Goal: Information Seeking & Learning: Learn about a topic

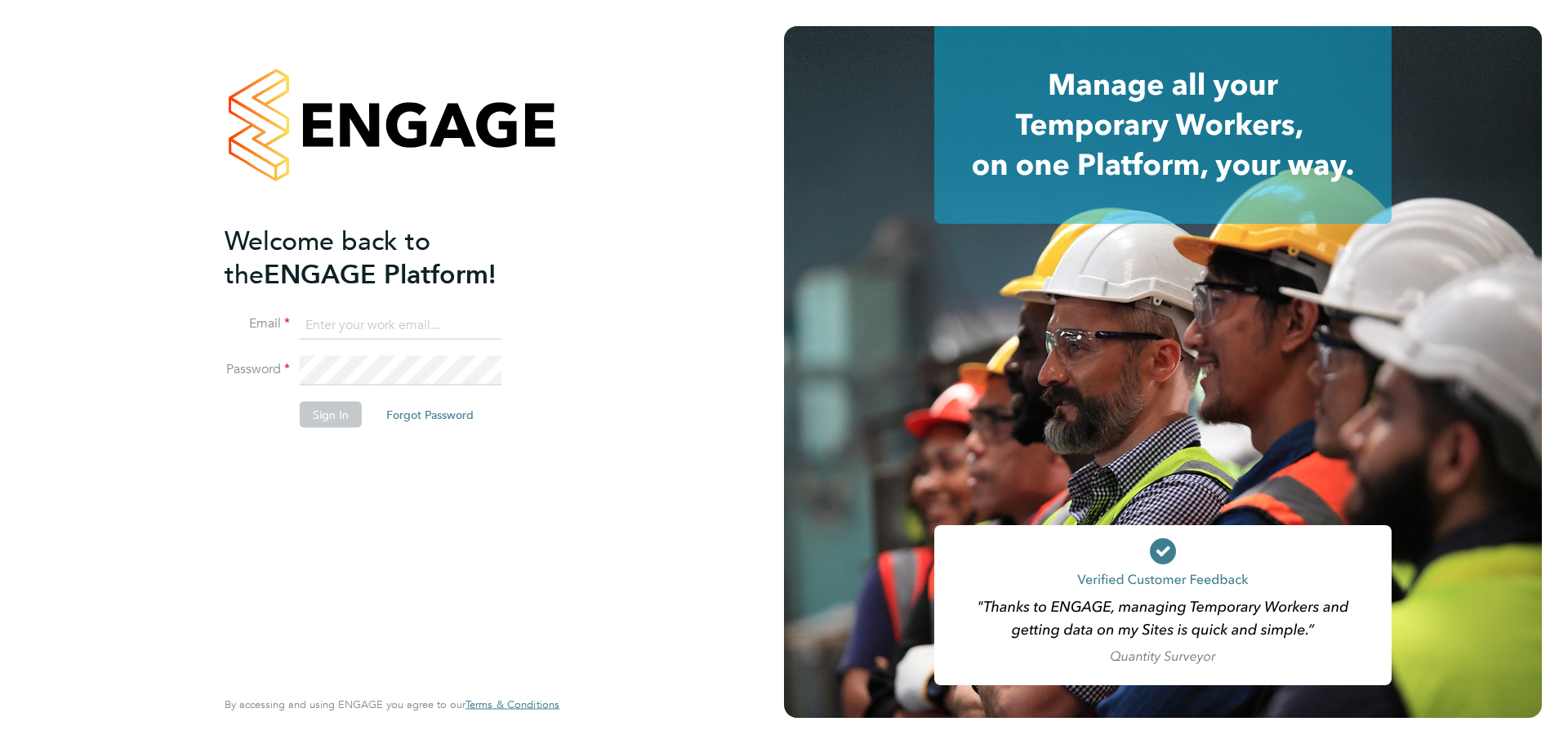
type input "jasmine@xede.co.uk"
click at [335, 418] on button "Sign In" at bounding box center [331, 414] width 62 height 26
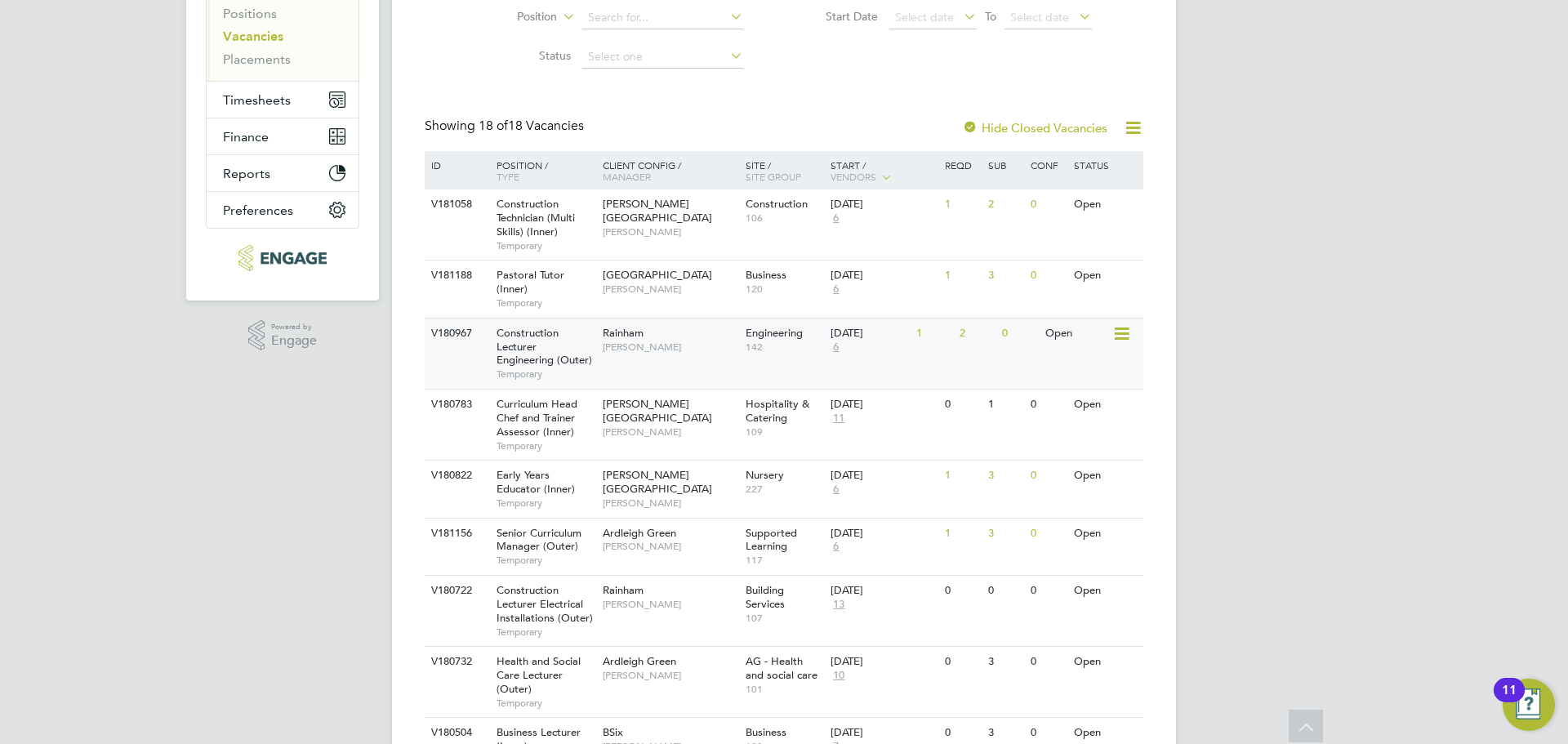
scroll to position [245, 0]
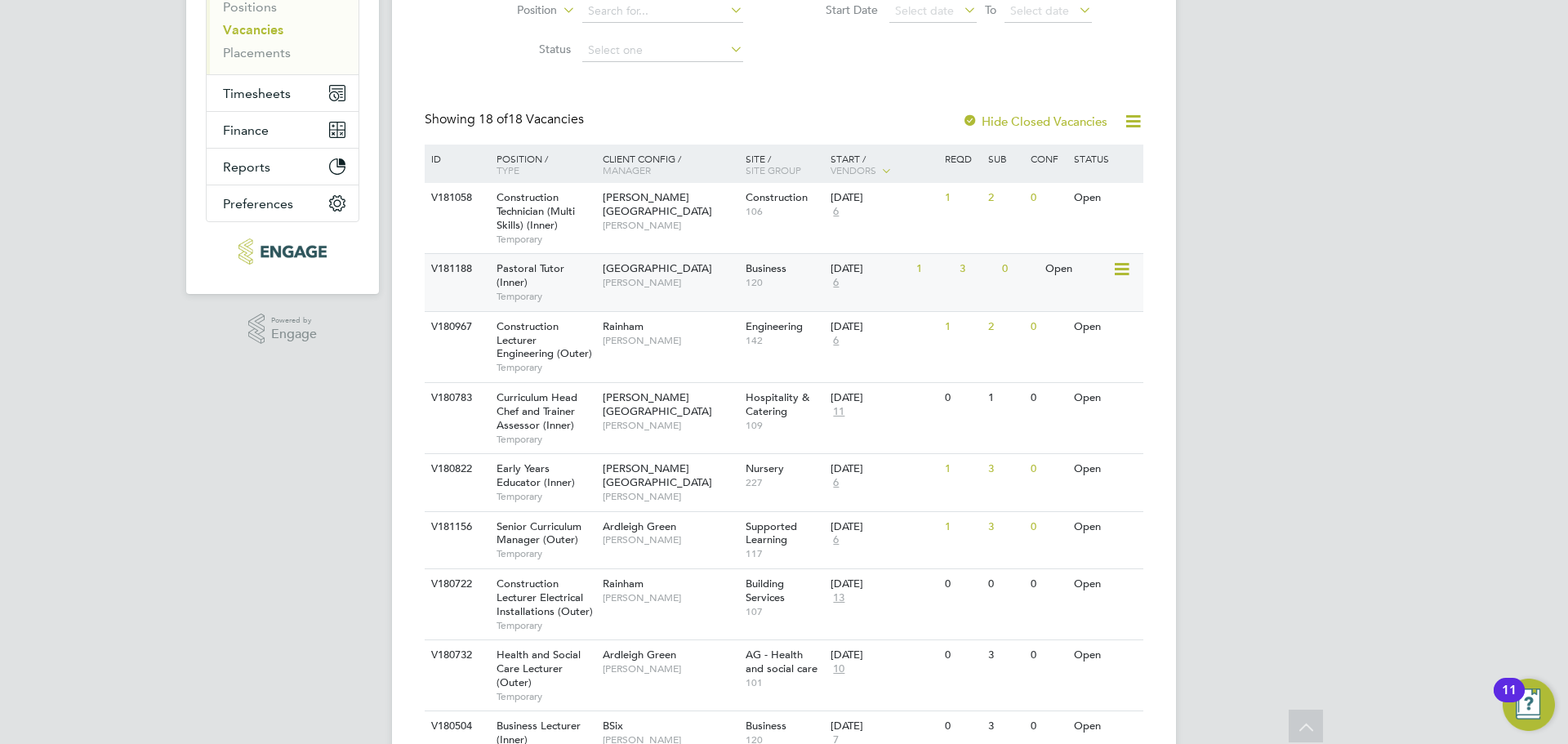
click at [643, 292] on div "[GEOGRAPHIC_DATA] [PERSON_NAME]" at bounding box center [670, 276] width 143 height 43
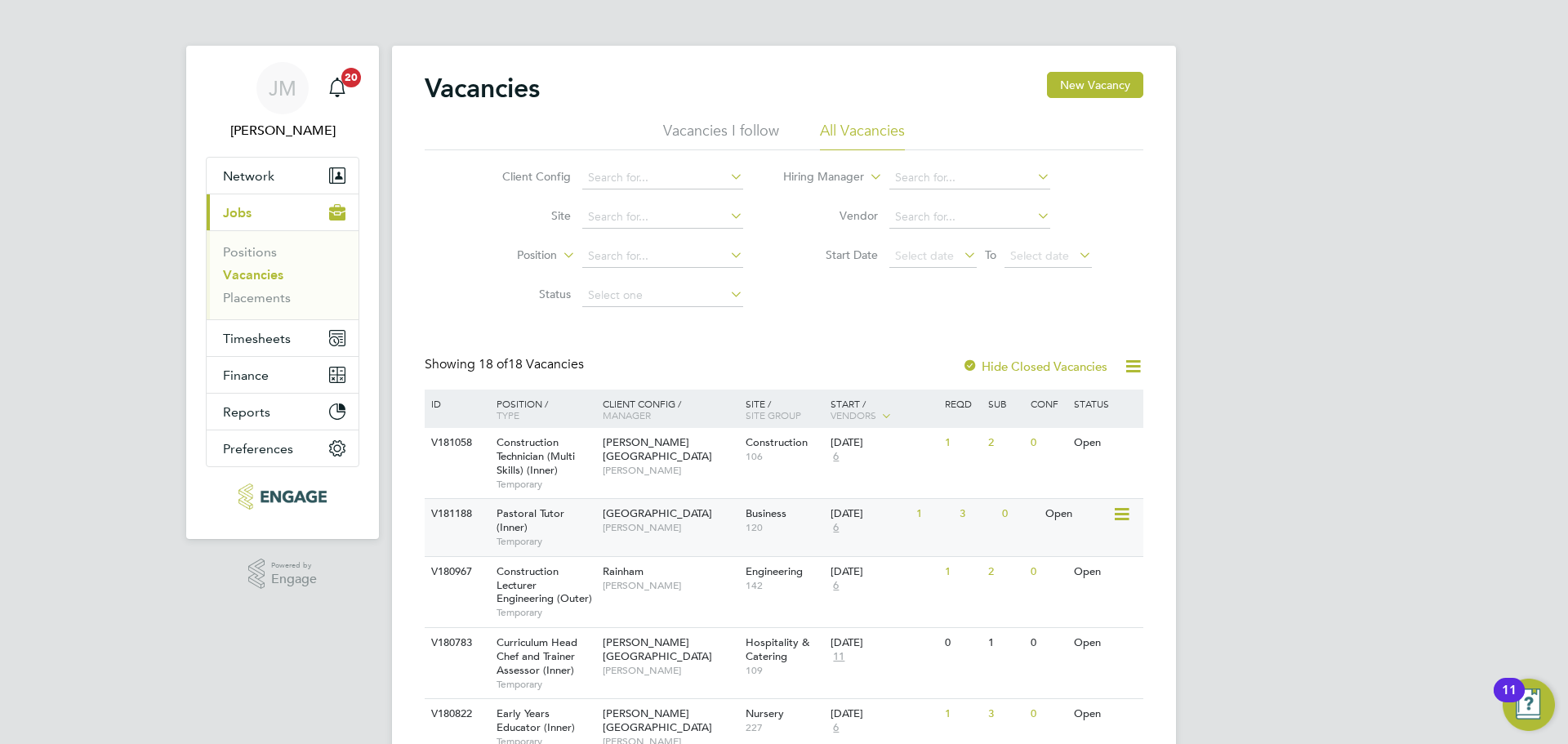
click at [549, 514] on span "Pastoral Tutor (Inner)" at bounding box center [530, 521] width 68 height 28
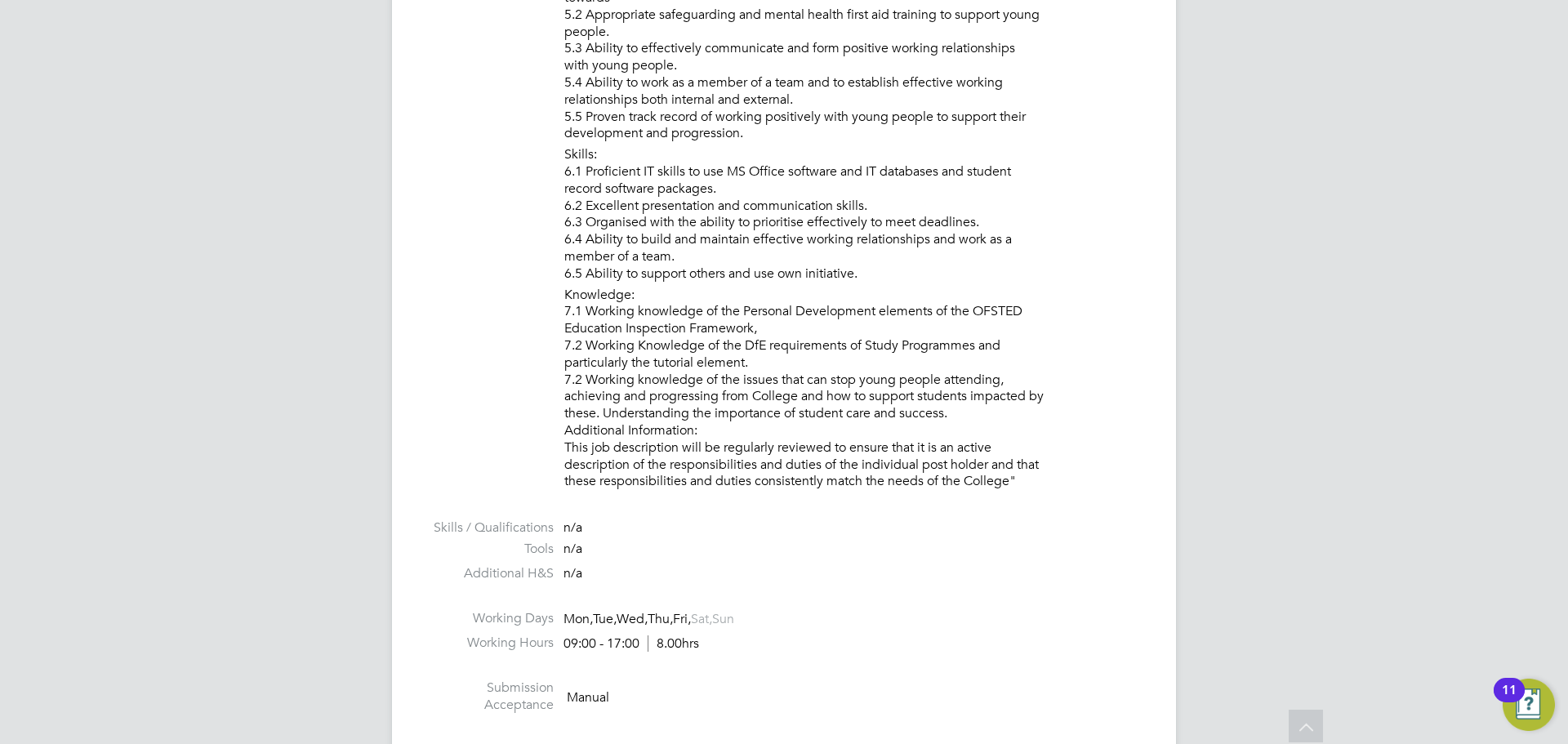
scroll to position [2206, 0]
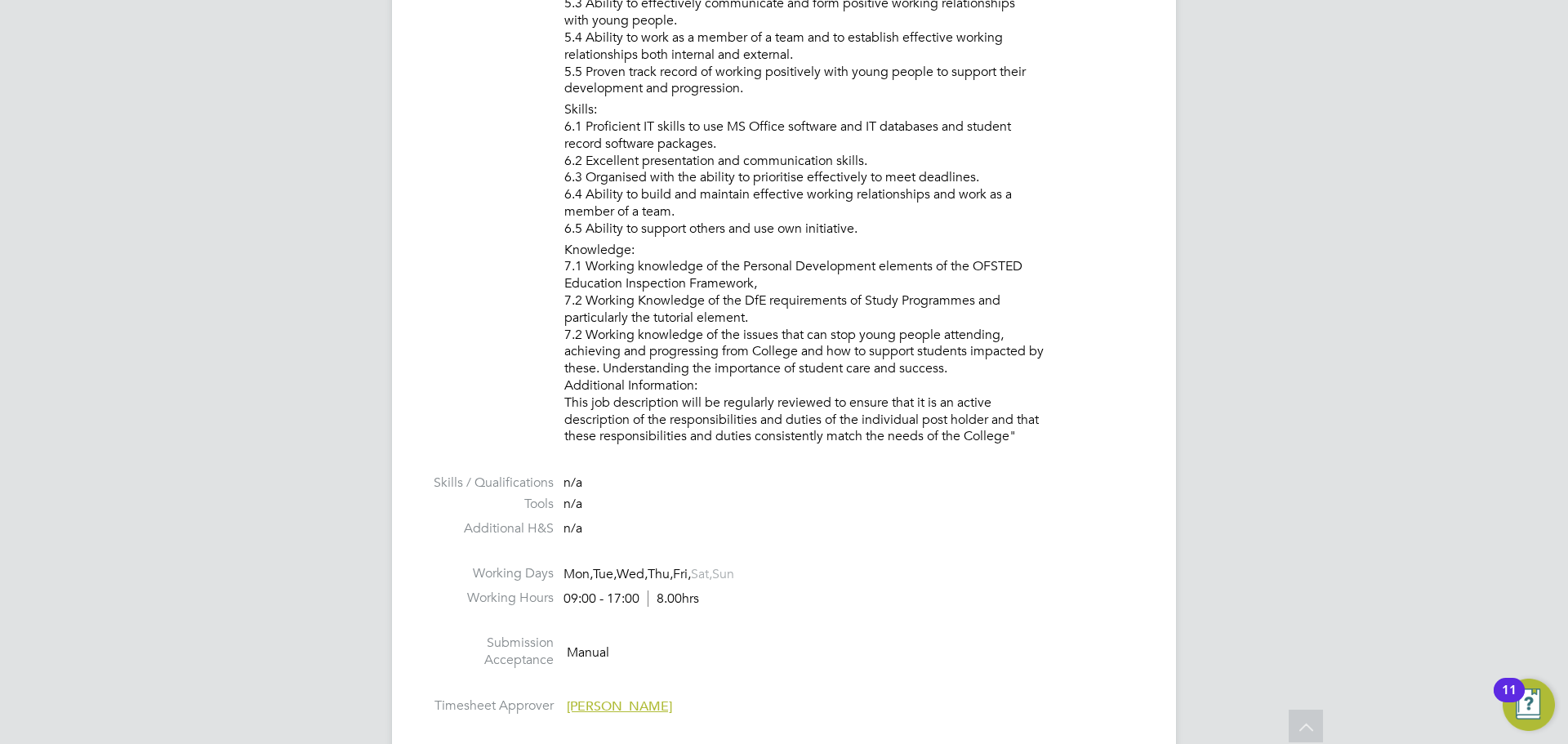
drag, startPoint x: 578, startPoint y: 134, endPoint x: 1022, endPoint y: 436, distance: 537.0
copy div "o work alongside teaching staff to provide pastoral support for learners; to im…"
